Goal: Information Seeking & Learning: Learn about a topic

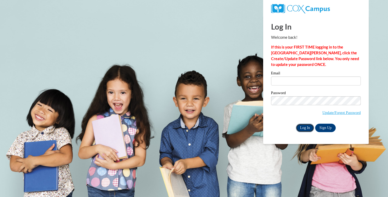
click at [306, 126] on input "Log In" at bounding box center [305, 128] width 18 height 8
click at [284, 81] on input "Email" at bounding box center [316, 81] width 90 height 9
type input "[EMAIL_ADDRESS][DOMAIN_NAME]"
click at [303, 128] on input "Log In" at bounding box center [305, 128] width 18 height 8
click at [305, 128] on input "Log In" at bounding box center [305, 128] width 18 height 8
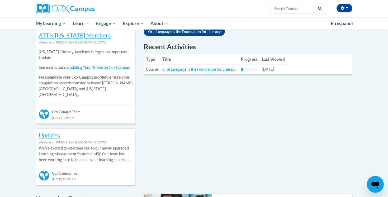
scroll to position [178, 0]
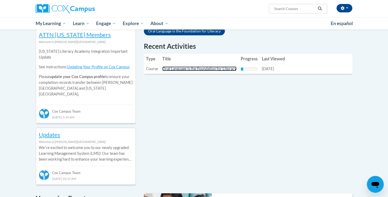
click at [202, 68] on link "Oral Language is the Foundation for Literacy" at bounding box center [199, 69] width 74 height 4
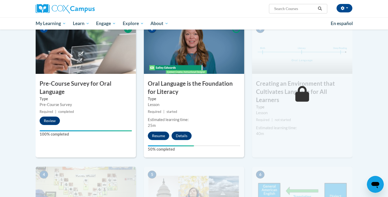
scroll to position [130, 0]
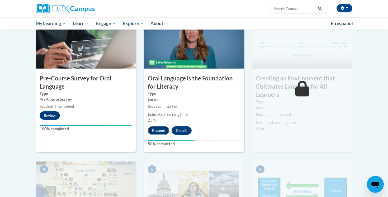
click at [161, 128] on button "Resume" at bounding box center [158, 130] width 21 height 8
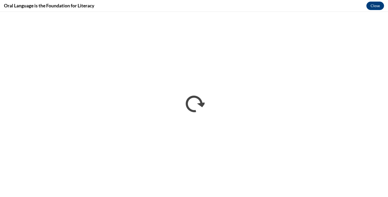
scroll to position [0, 0]
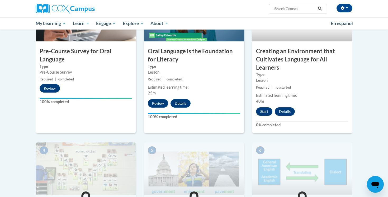
scroll to position [155, 0]
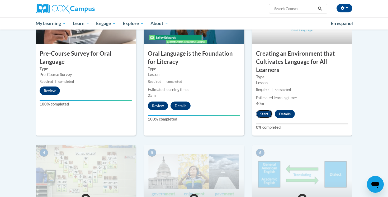
click at [264, 117] on button "Start" at bounding box center [264, 114] width 16 height 8
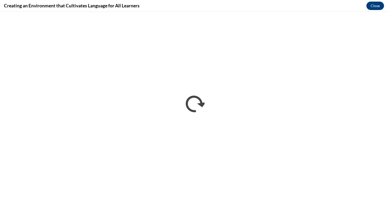
scroll to position [0, 0]
